Goal: Check status: Check status

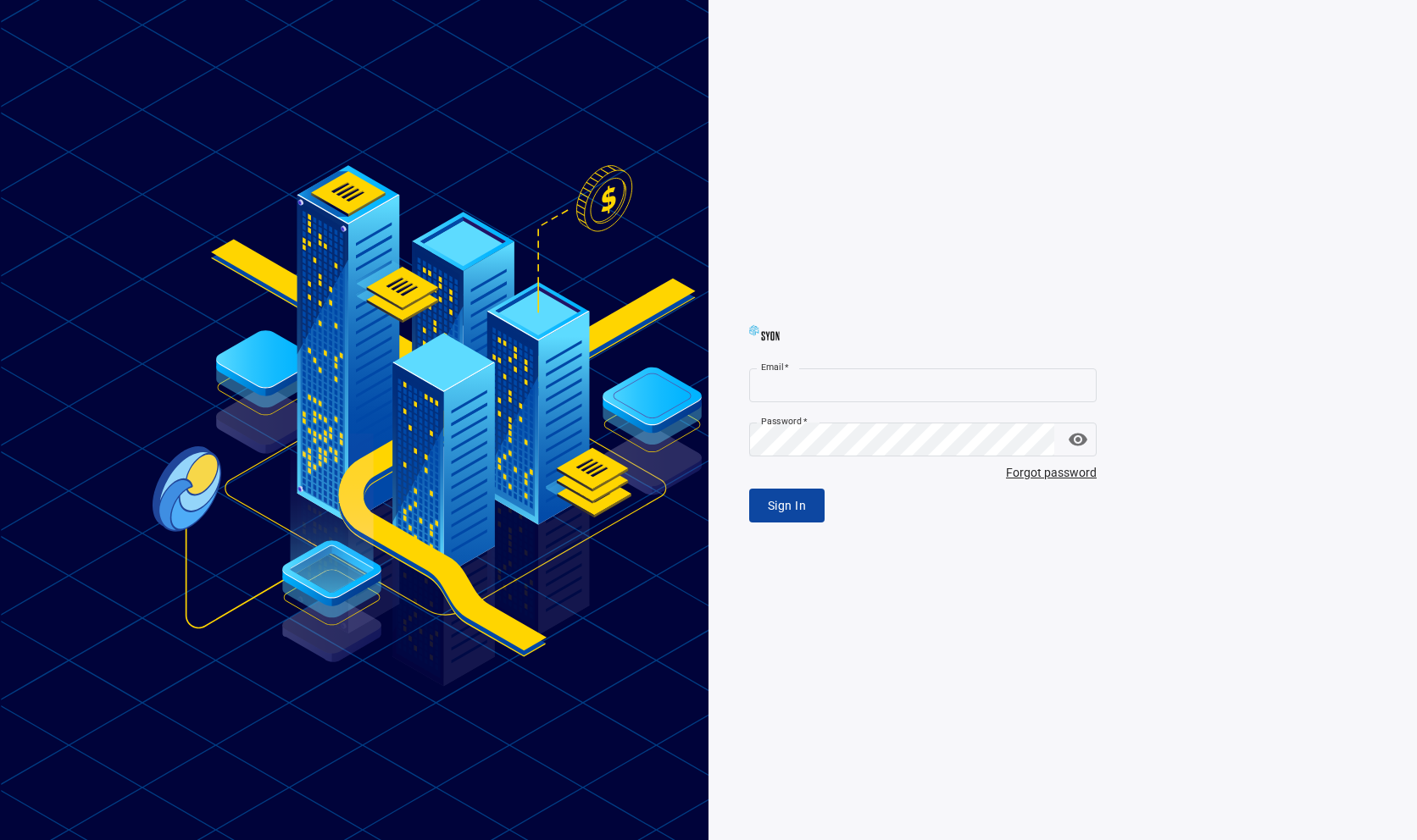
type input "**********"
click at [780, 502] on span "Sign In" at bounding box center [787, 505] width 39 height 21
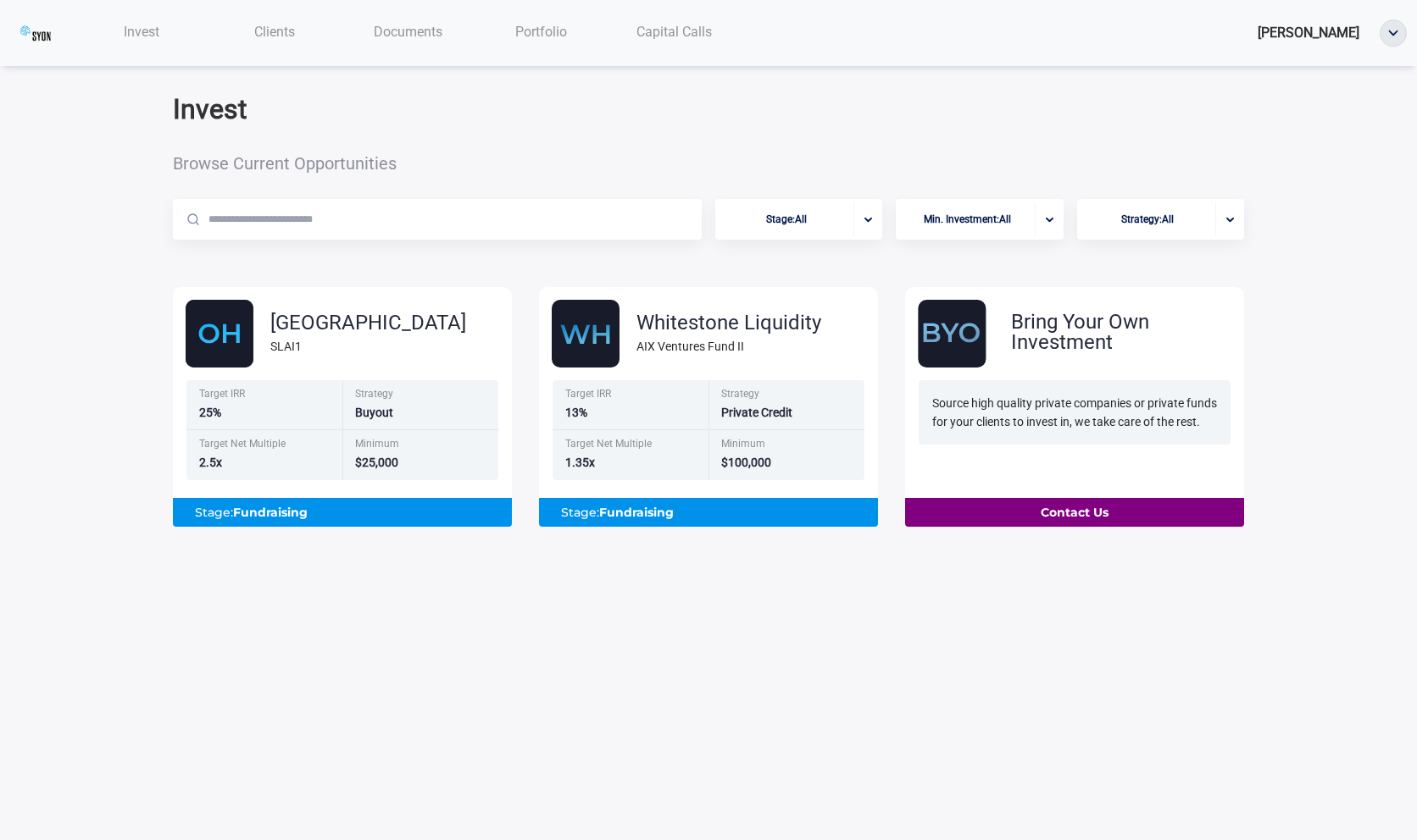
click at [257, 29] on span "Clients" at bounding box center [274, 32] width 40 height 16
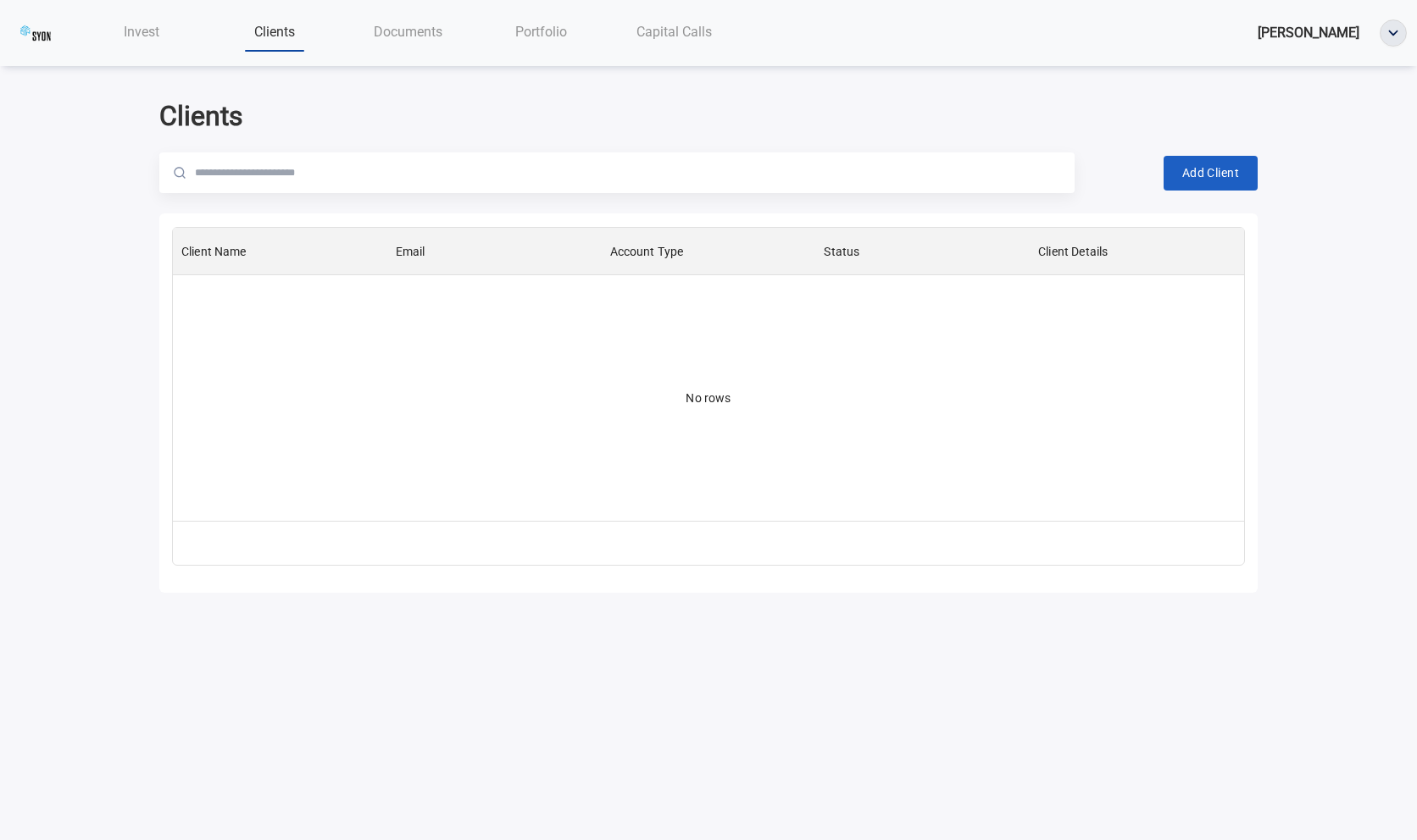
scroll to position [293, 1071]
click at [164, 38] on div "Invest" at bounding box center [141, 32] width 133 height 35
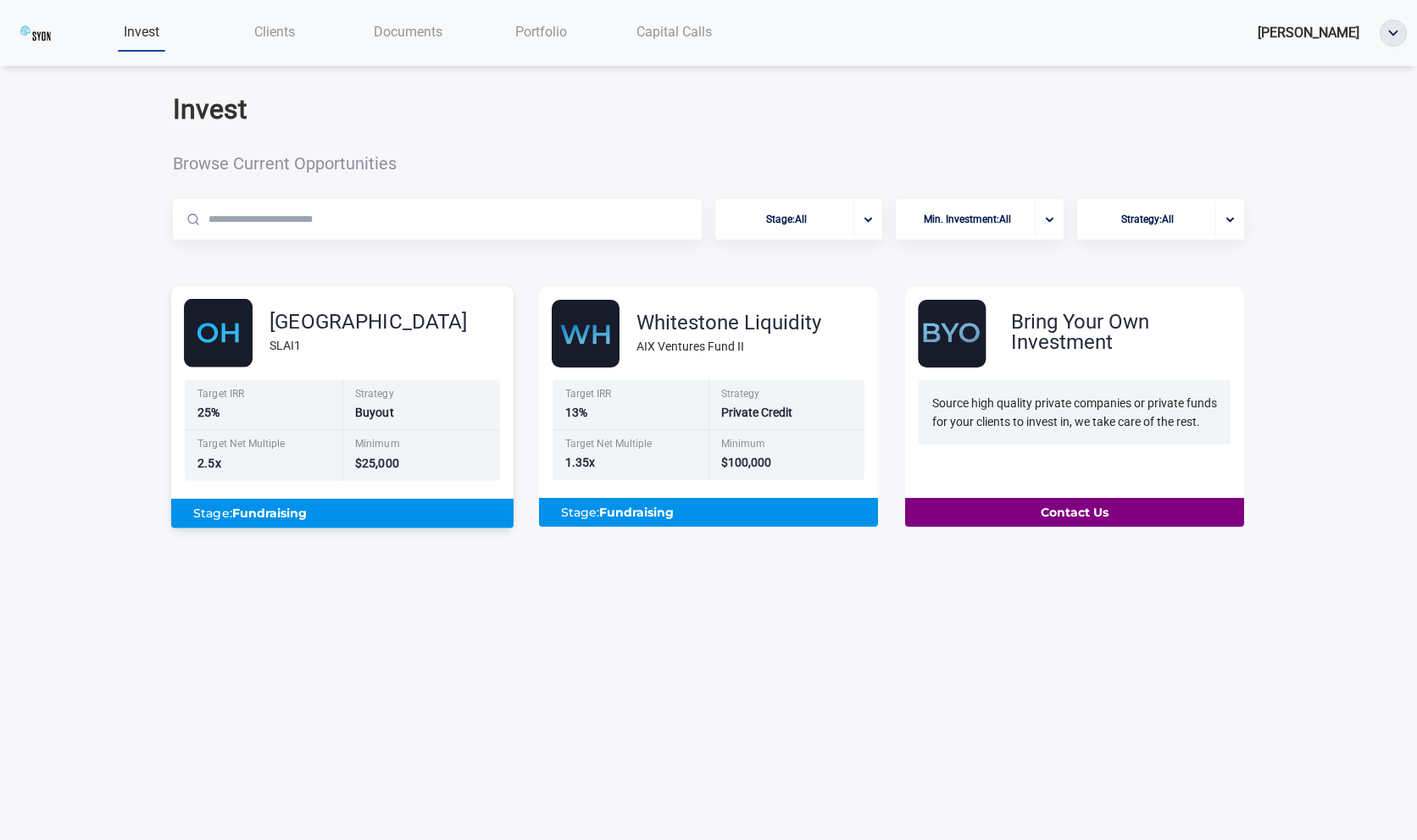
click at [286, 350] on div "SLAI1" at bounding box center [368, 345] width 197 height 19
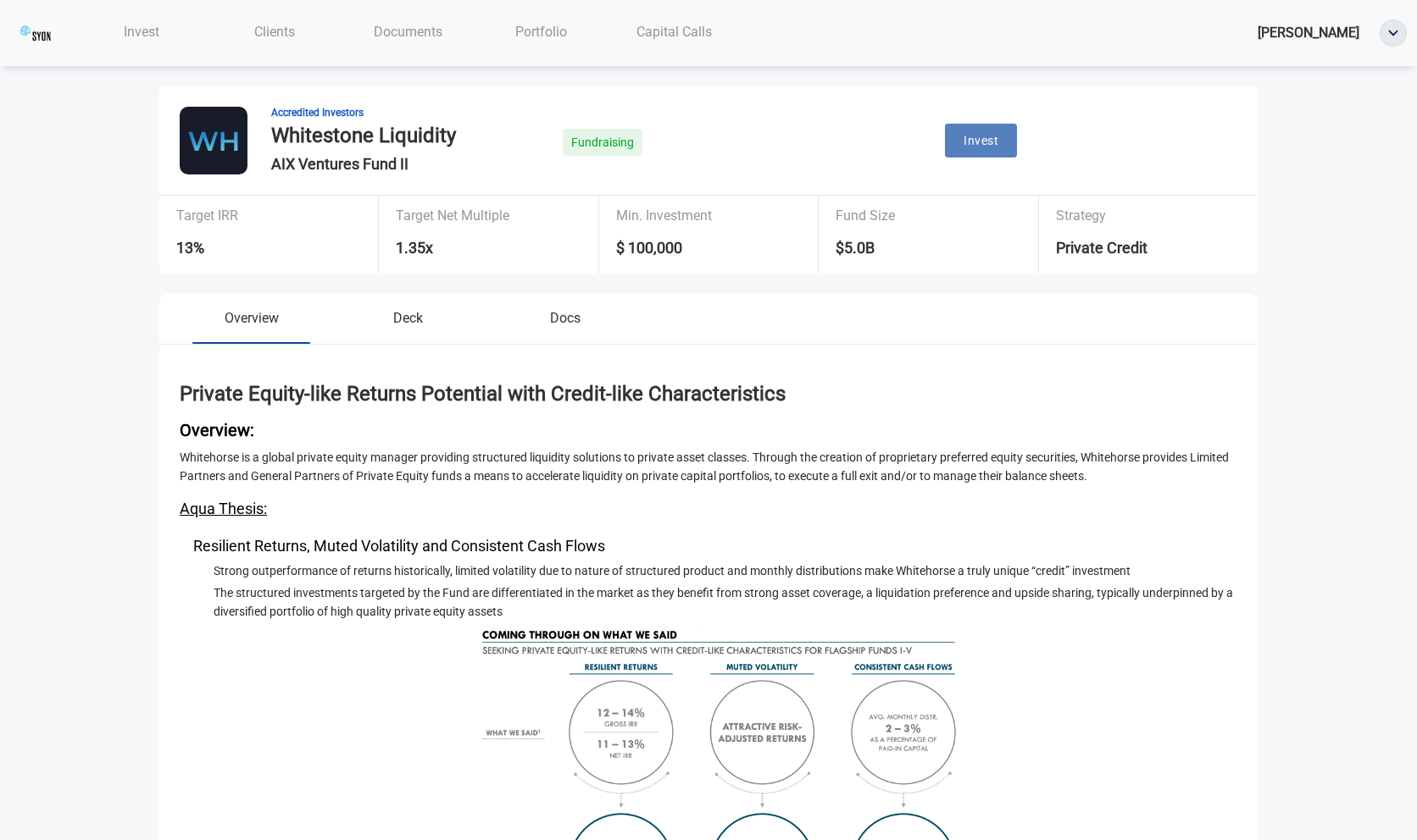
click at [992, 152] on button "Invest" at bounding box center [981, 140] width 72 height 35
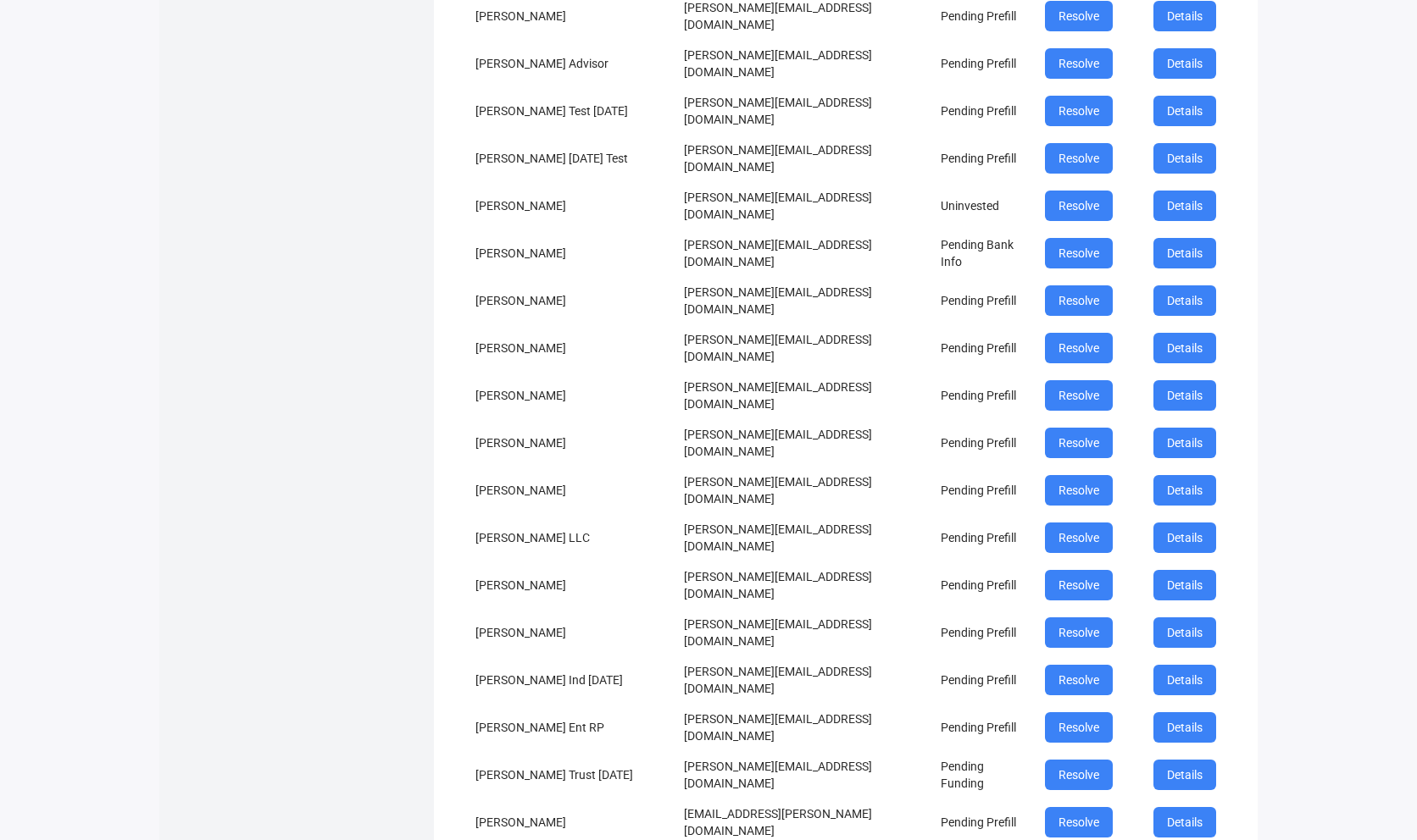
scroll to position [2009, 0]
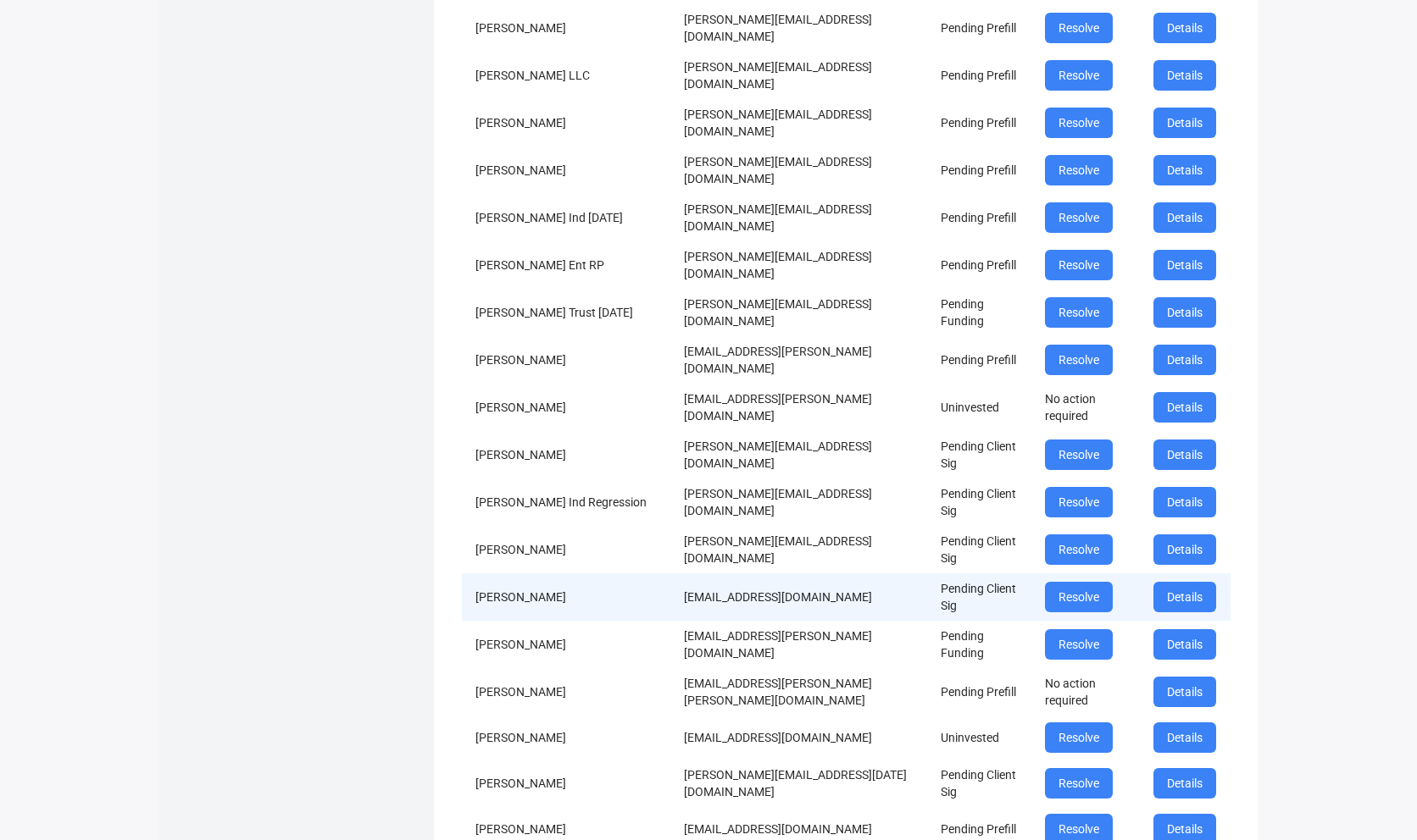
click at [940, 573] on td "Pending Client Sig" at bounding box center [980, 597] width 105 height 47
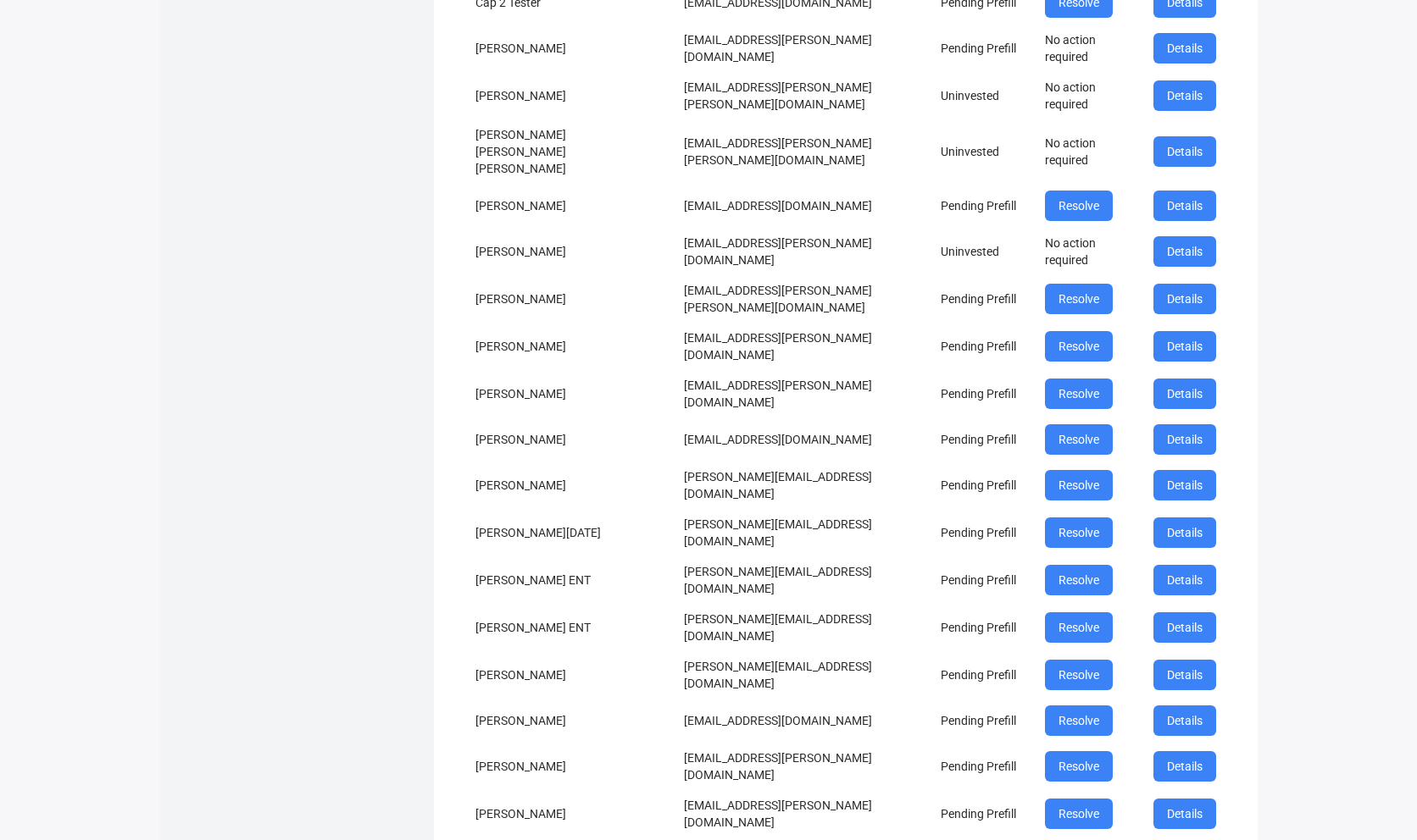
scroll to position [3550, 0]
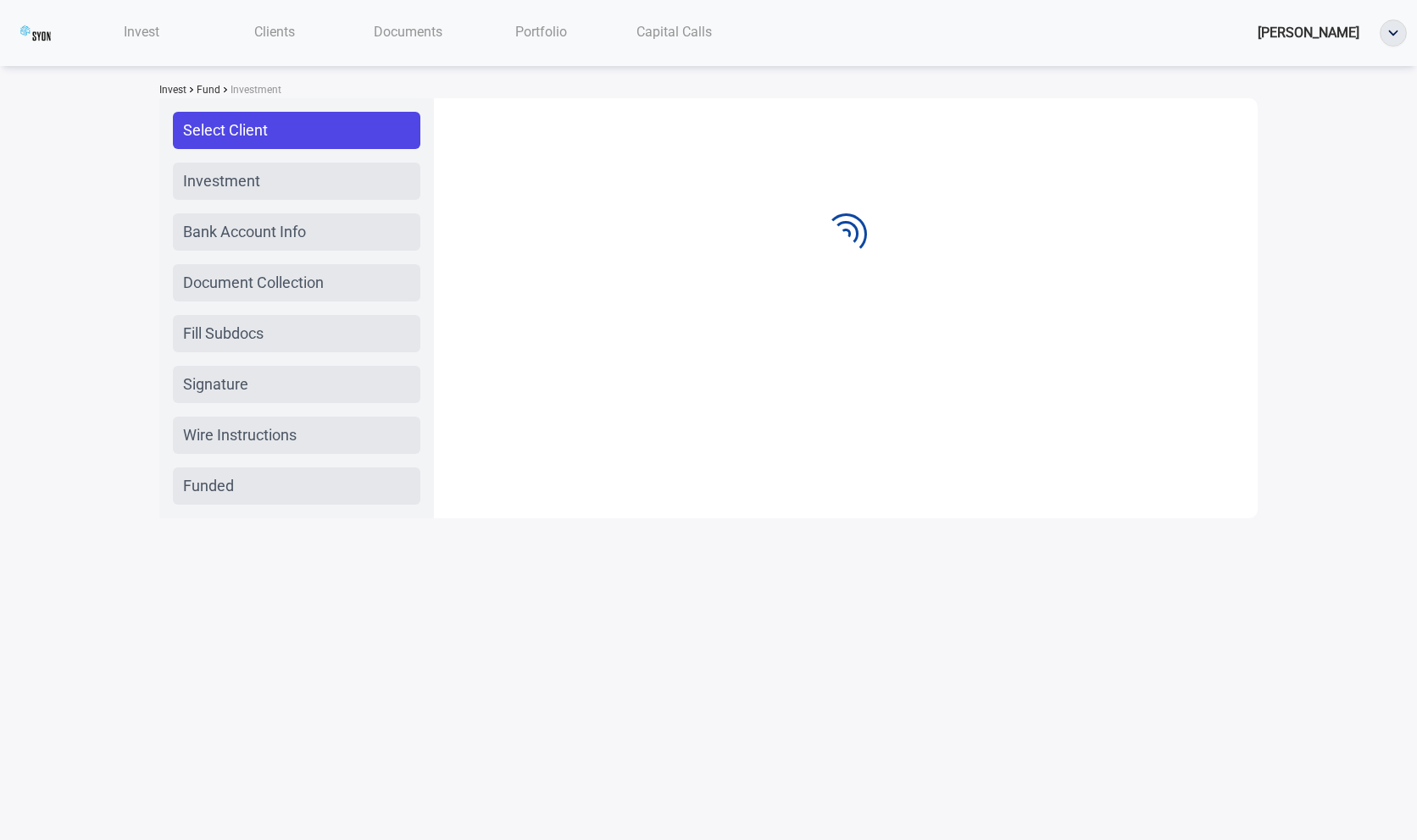
scroll to position [0, 0]
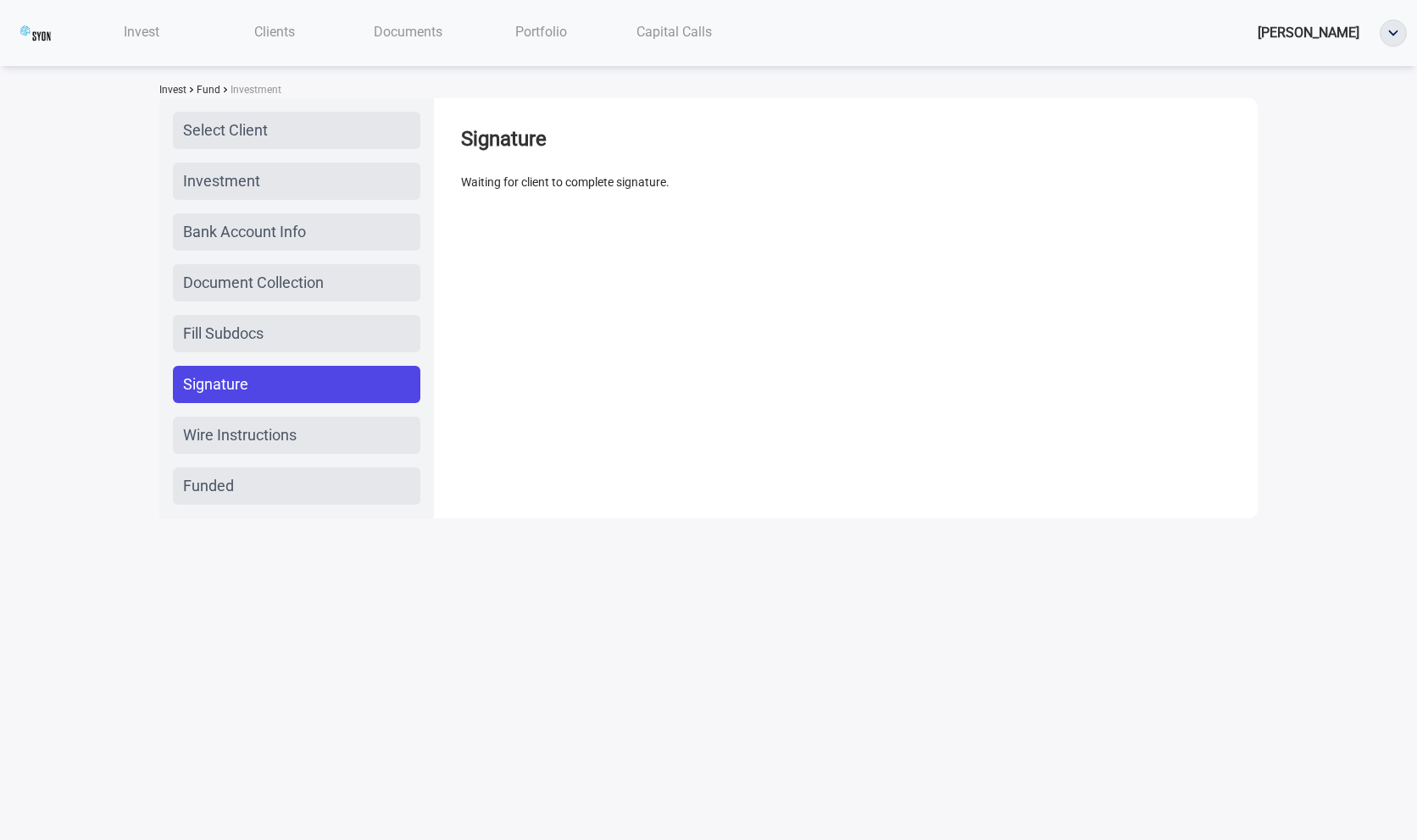
click at [516, 186] on div "Waiting for client to complete signature." at bounding box center [845, 182] width 769 height 19
copy div "Waiting for client to complete signature."
